Goal: Information Seeking & Learning: Find contact information

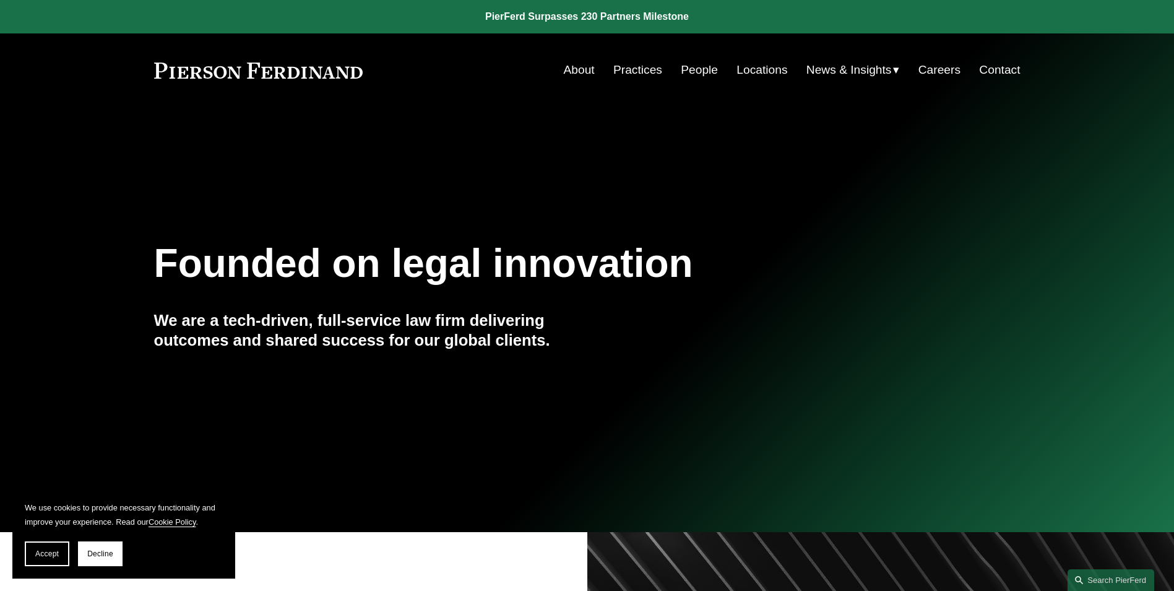
click at [638, 68] on link "Practices" at bounding box center [637, 70] width 49 height 24
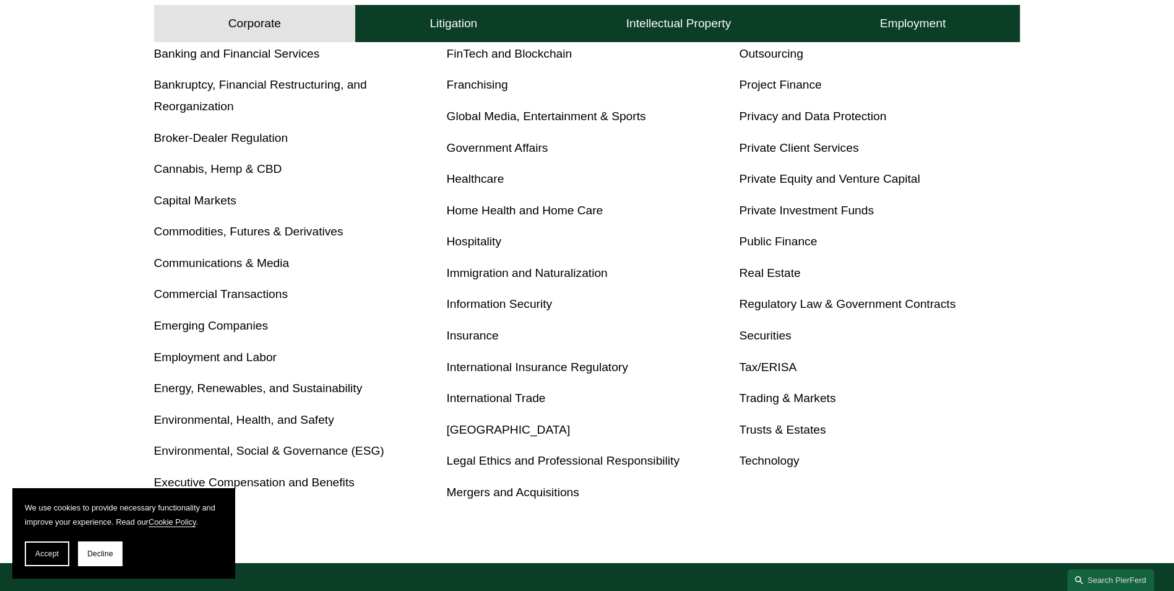
scroll to position [681, 0]
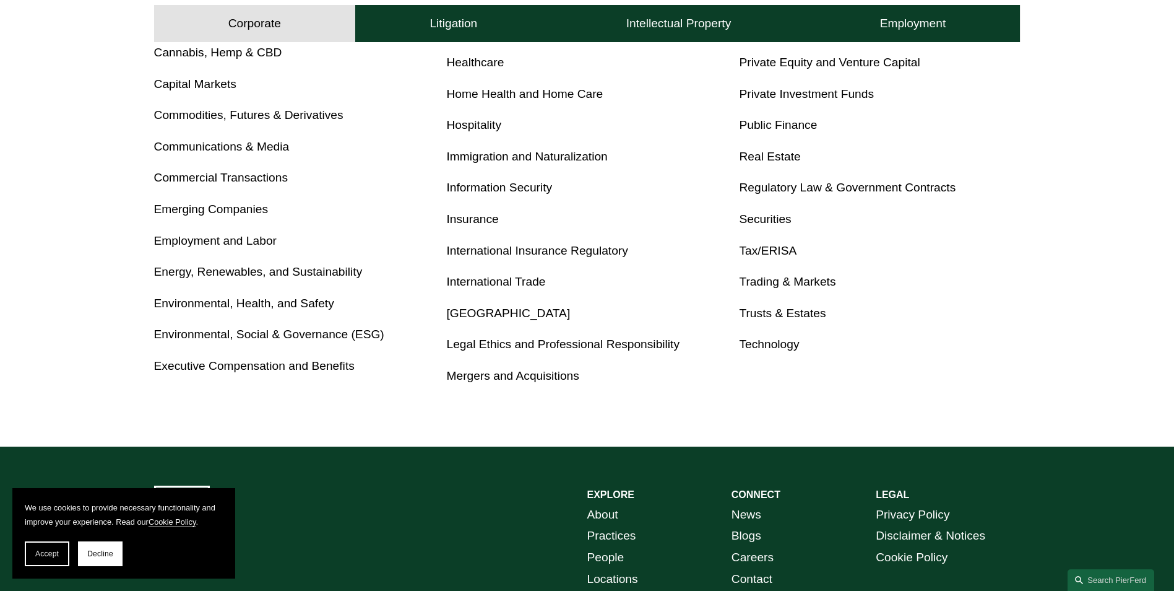
click at [753, 251] on link "Tax/ERISA" at bounding box center [768, 250] width 58 height 13
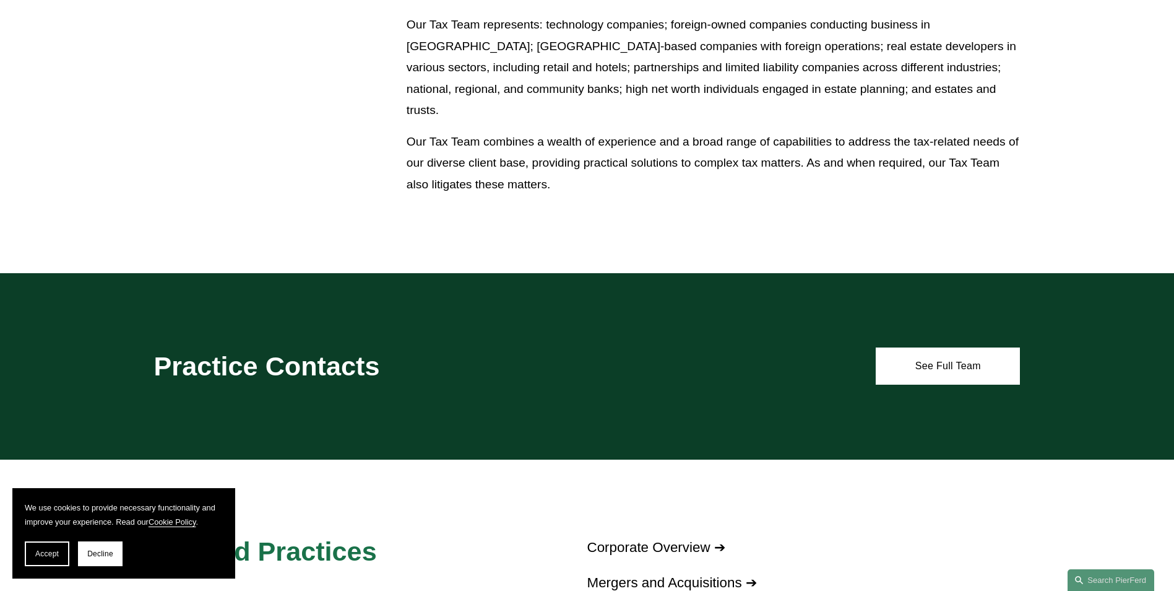
scroll to position [900, 0]
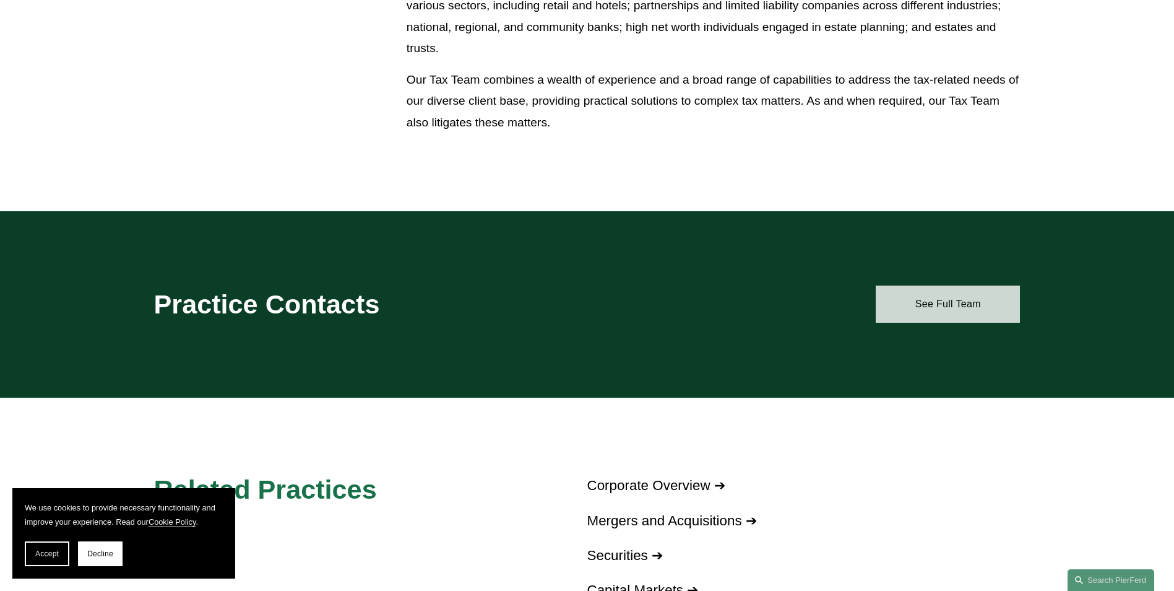
click at [933, 293] on link "See Full Team" at bounding box center [948, 303] width 144 height 37
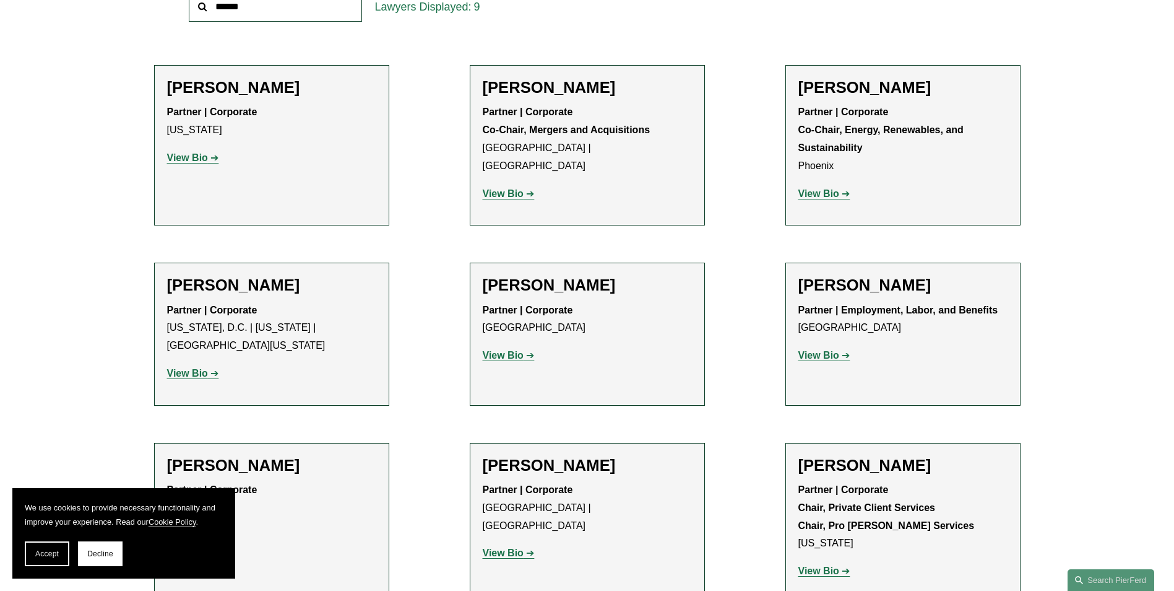
scroll to position [557, 0]
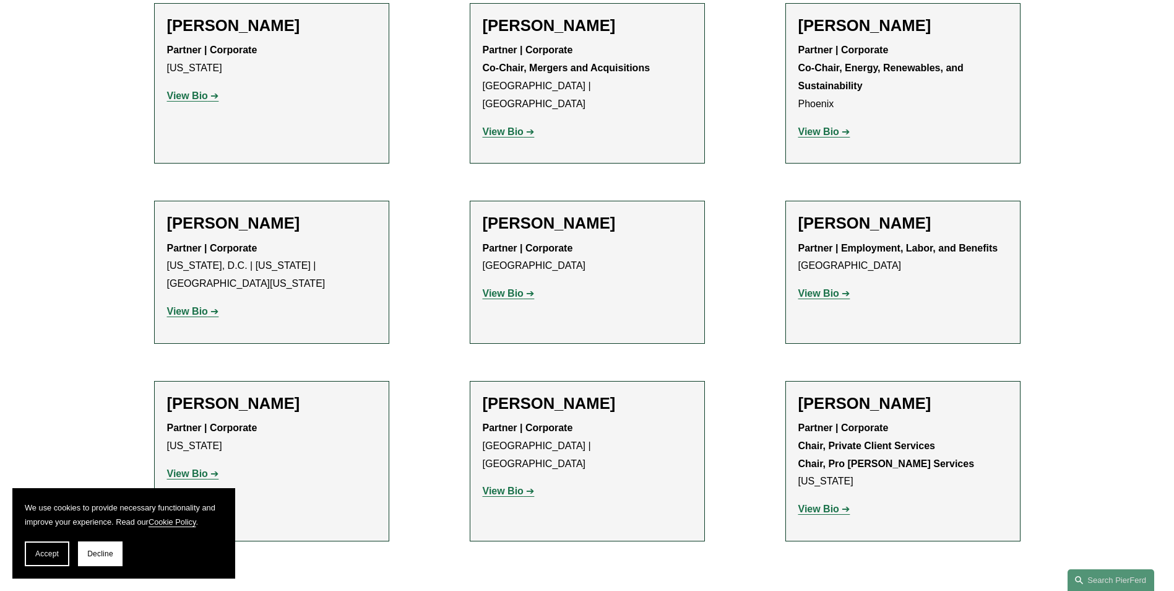
click at [1068, 193] on div "Filter Location All [GEOGRAPHIC_DATA] [GEOGRAPHIC_DATA] [GEOGRAPHIC_DATA] [GEOG…" at bounding box center [587, 222] width 1174 height 781
